Goal: Task Accomplishment & Management: Manage account settings

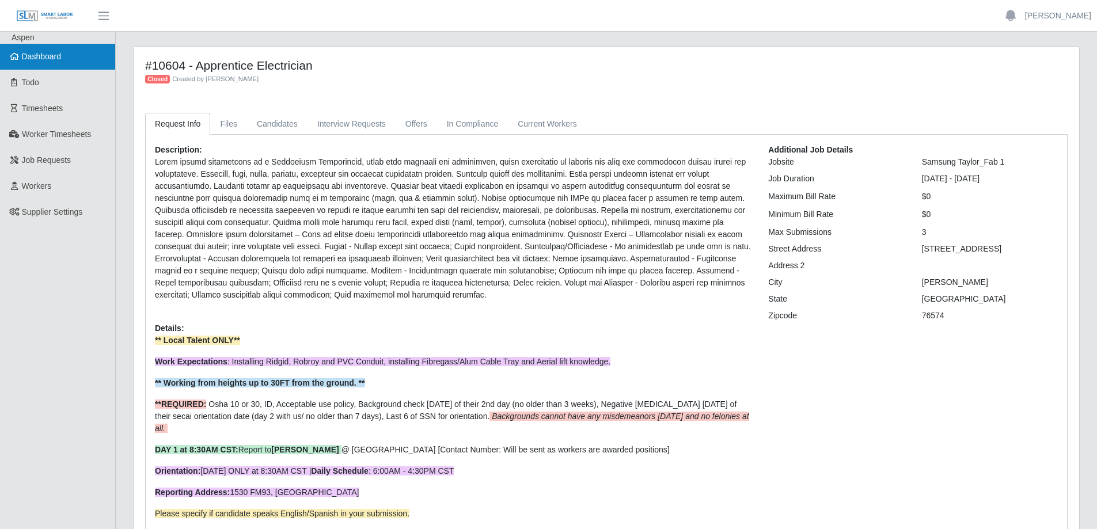
click at [54, 59] on span "Dashboard" at bounding box center [42, 56] width 40 height 9
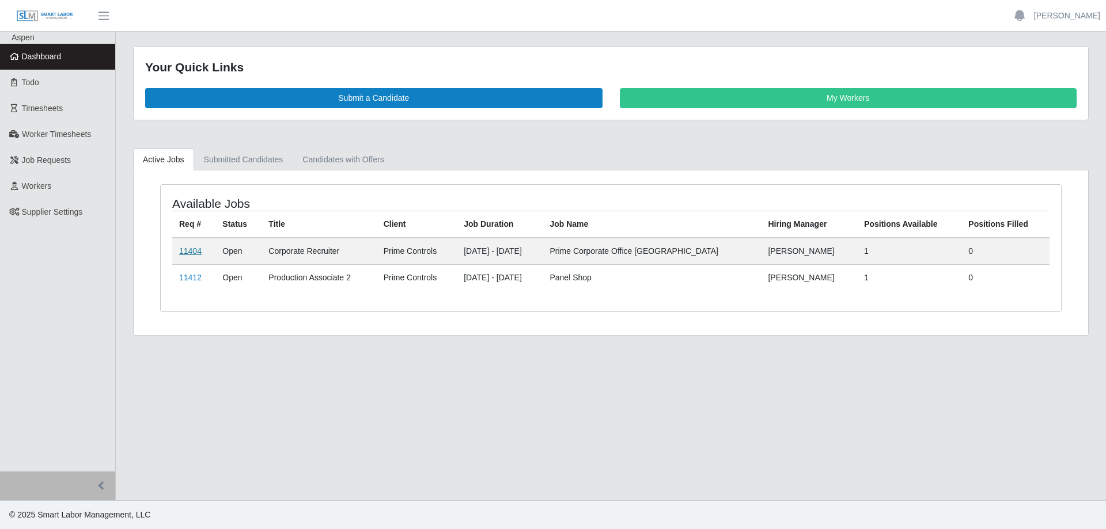
click at [185, 254] on link "11404" at bounding box center [190, 250] width 22 height 9
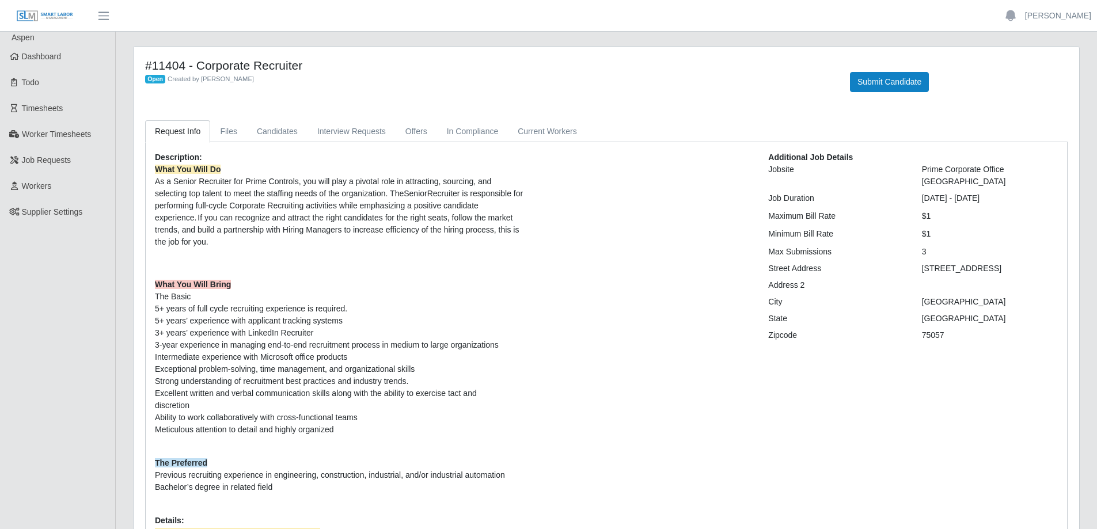
drag, startPoint x: 200, startPoint y: 81, endPoint x: 254, endPoint y: 78, distance: 53.6
click at [254, 78] on div "Open Created by Kimberley Lehman" at bounding box center [489, 79] width 688 height 12
copy span "Kimberley Lehman"
click at [344, 128] on link "Interview Requests" at bounding box center [352, 131] width 88 height 22
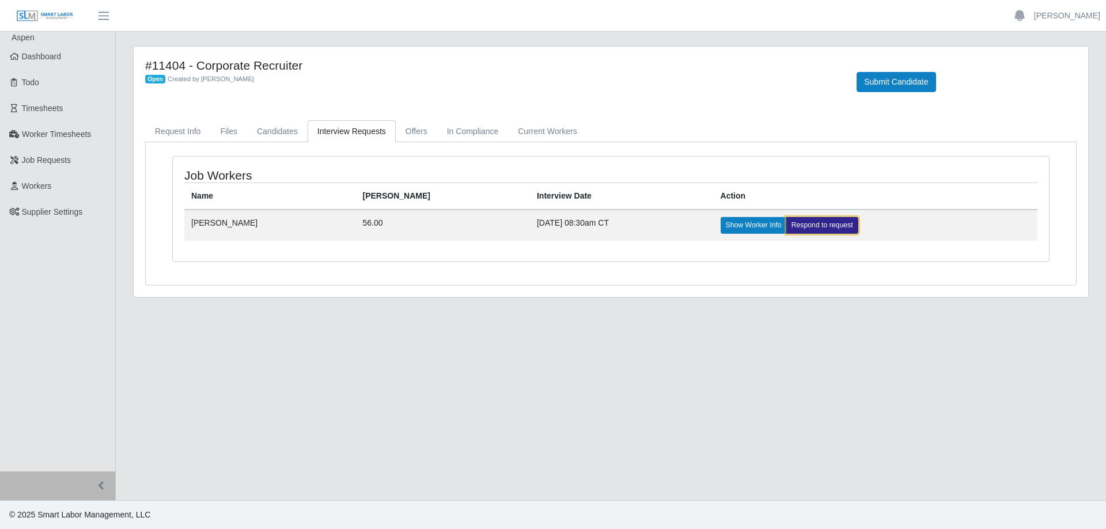
click at [786, 226] on link "Respond to request" at bounding box center [822, 225] width 72 height 16
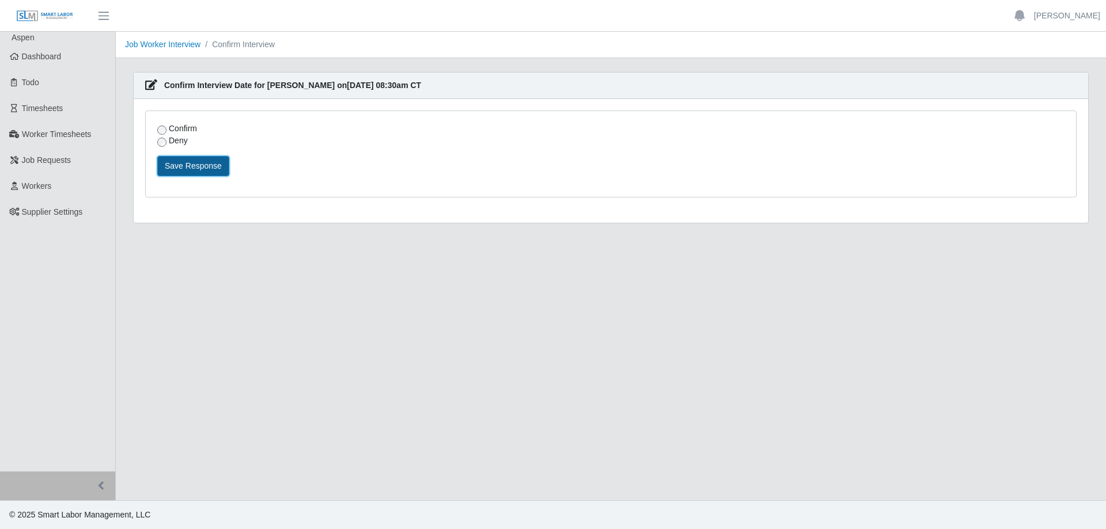
click at [203, 173] on button "Save Response" at bounding box center [193, 166] width 72 height 20
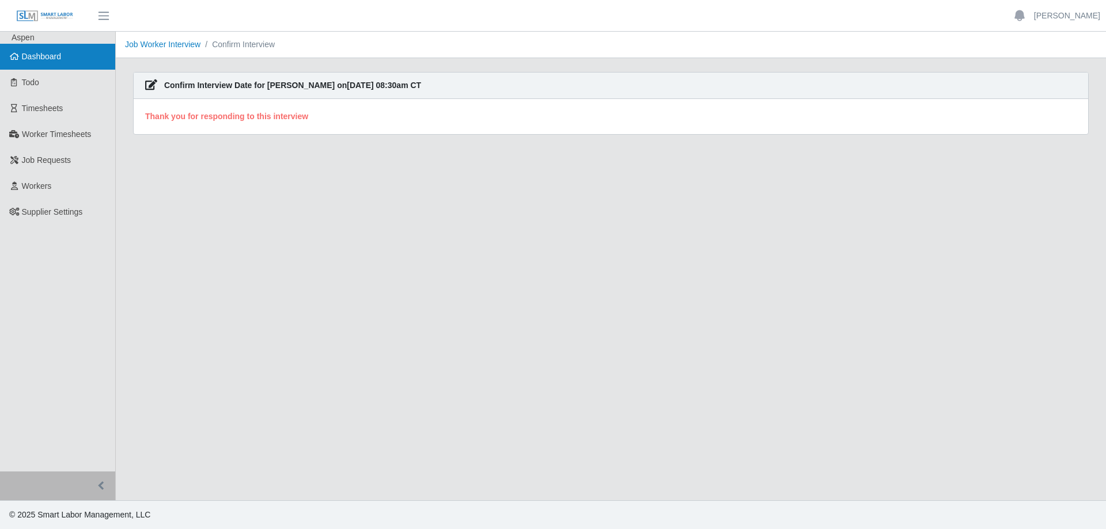
click at [57, 54] on span "Dashboard" at bounding box center [42, 56] width 40 height 9
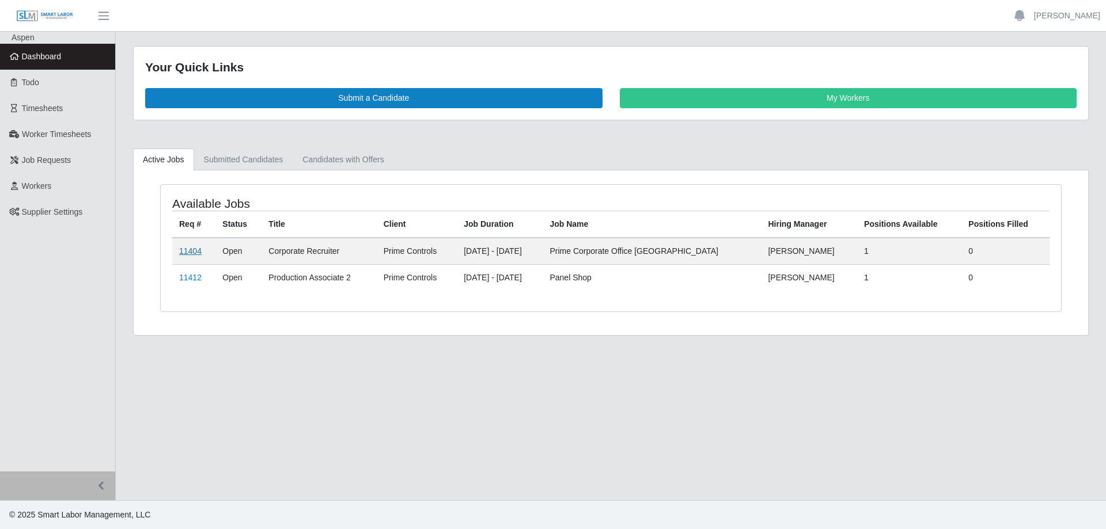
click at [199, 249] on link "11404" at bounding box center [190, 250] width 22 height 9
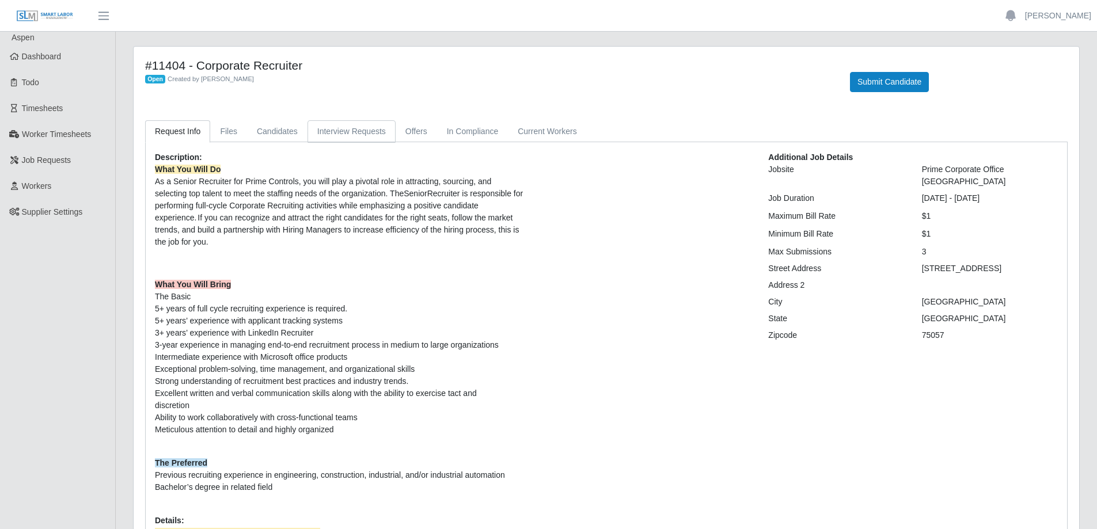
click at [358, 134] on link "Interview Requests" at bounding box center [352, 131] width 88 height 22
